Goal: Information Seeking & Learning: Find specific fact

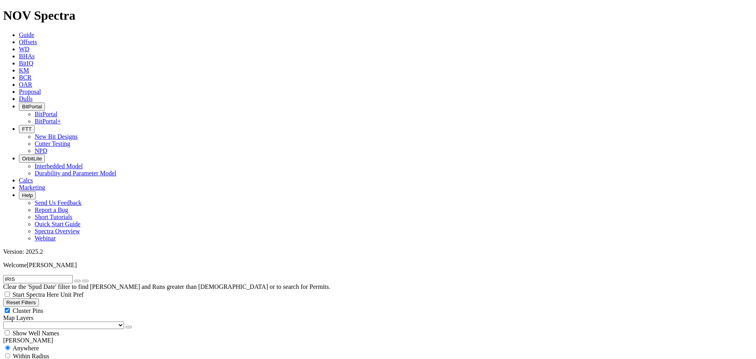
scroll to position [236, 0]
radio input "false"
radio input "true"
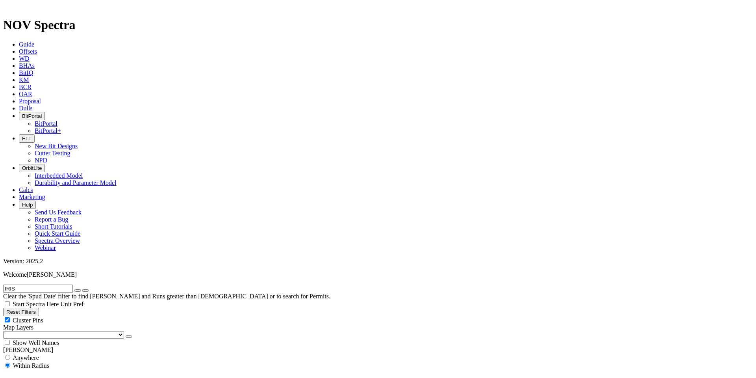
scroll to position [288, 0]
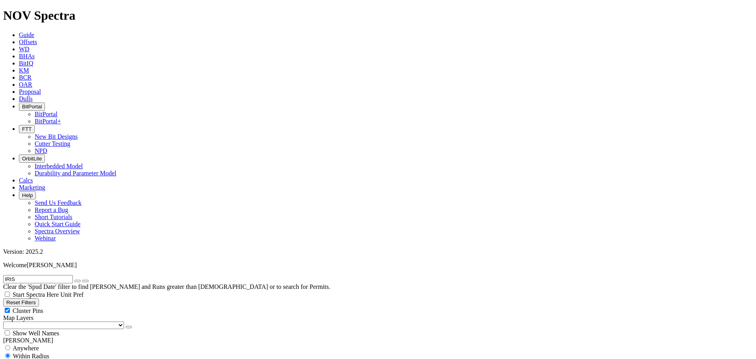
drag, startPoint x: 118, startPoint y: 7, endPoint x: 118, endPoint y: 12, distance: 5.1
click at [19, 39] on icon at bounding box center [19, 42] width 0 height 7
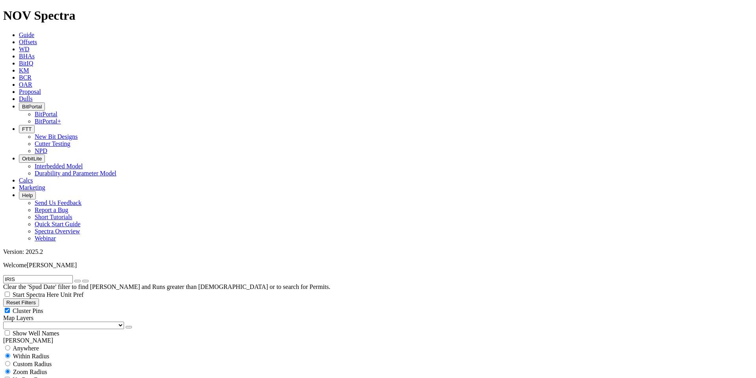
scroll to position [212, 0]
click at [61, 275] on input "IRIS" at bounding box center [38, 279] width 70 height 8
click at [57, 275] on input "IRIS" at bounding box center [38, 279] width 70 height 8
paste input "SA-301"
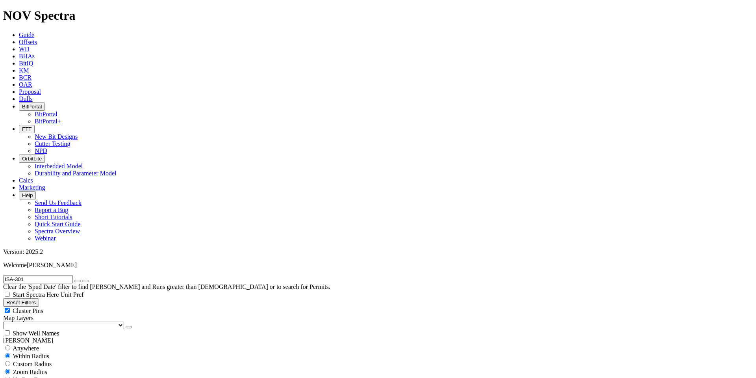
type input "ISA-301"
click at [85, 281] on icon "submit" at bounding box center [85, 281] width 0 height 0
select select
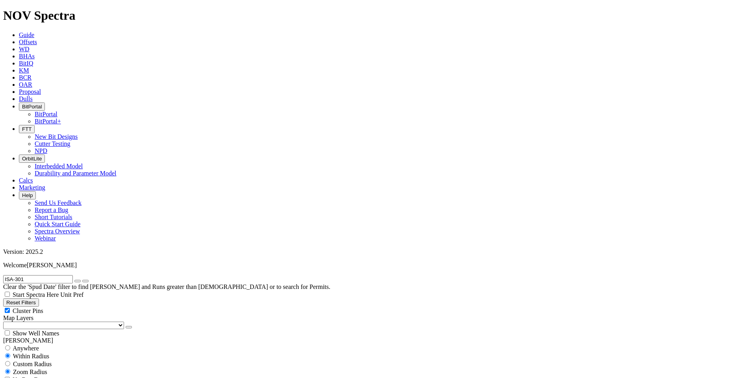
click at [30, 345] on span "Anywhere" at bounding box center [26, 348] width 26 height 7
radio input "true"
radio input "false"
click at [56, 275] on input "ISA-301" at bounding box center [38, 279] width 70 height 8
type input "ISA"
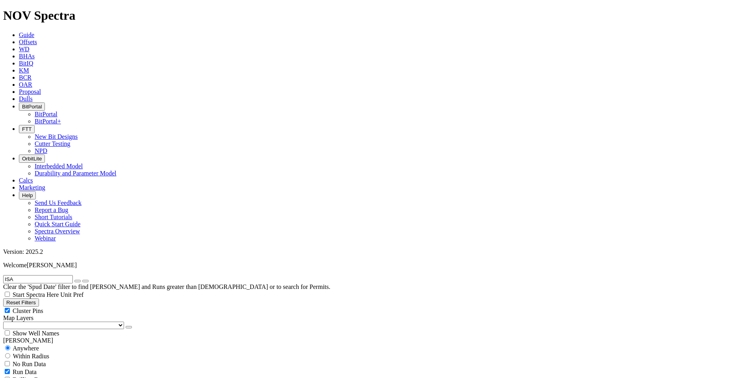
click at [82, 280] on button "submit" at bounding box center [85, 281] width 6 height 2
click at [34, 32] on link "Guide" at bounding box center [26, 35] width 15 height 7
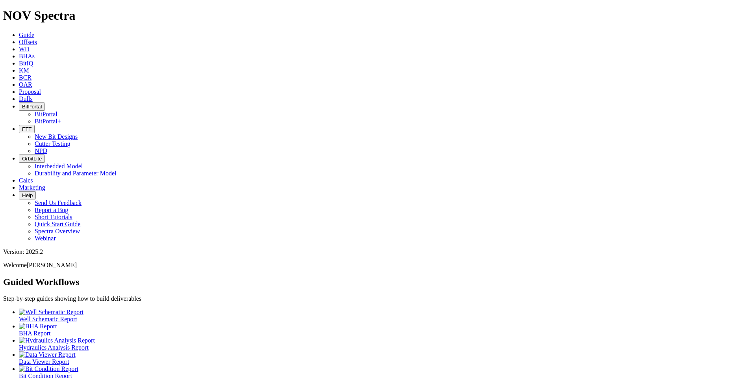
click at [19, 39] on icon at bounding box center [19, 42] width 0 height 7
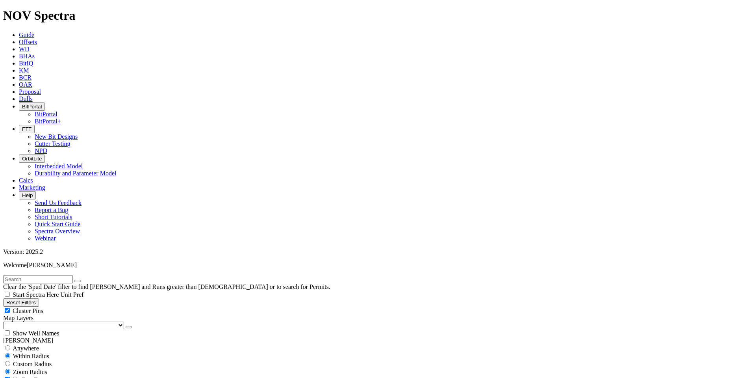
click at [53, 275] on input "text" at bounding box center [38, 279] width 70 height 8
paste input "ISA-301"
click at [82, 280] on button "submit" at bounding box center [85, 281] width 6 height 2
type input "ISA"
click at [82, 280] on button "submit" at bounding box center [85, 281] width 6 height 2
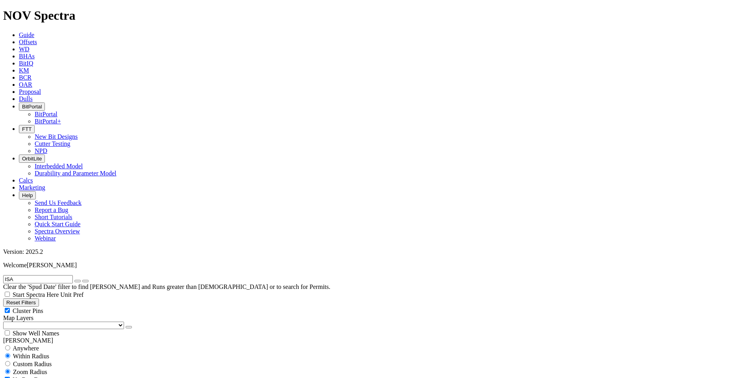
click at [33, 345] on span "Anywhere" at bounding box center [26, 348] width 26 height 7
radio input "true"
radio input "false"
drag, startPoint x: 44, startPoint y: 244, endPoint x: 53, endPoint y: 245, distance: 9.1
